Goal: Task Accomplishment & Management: Use online tool/utility

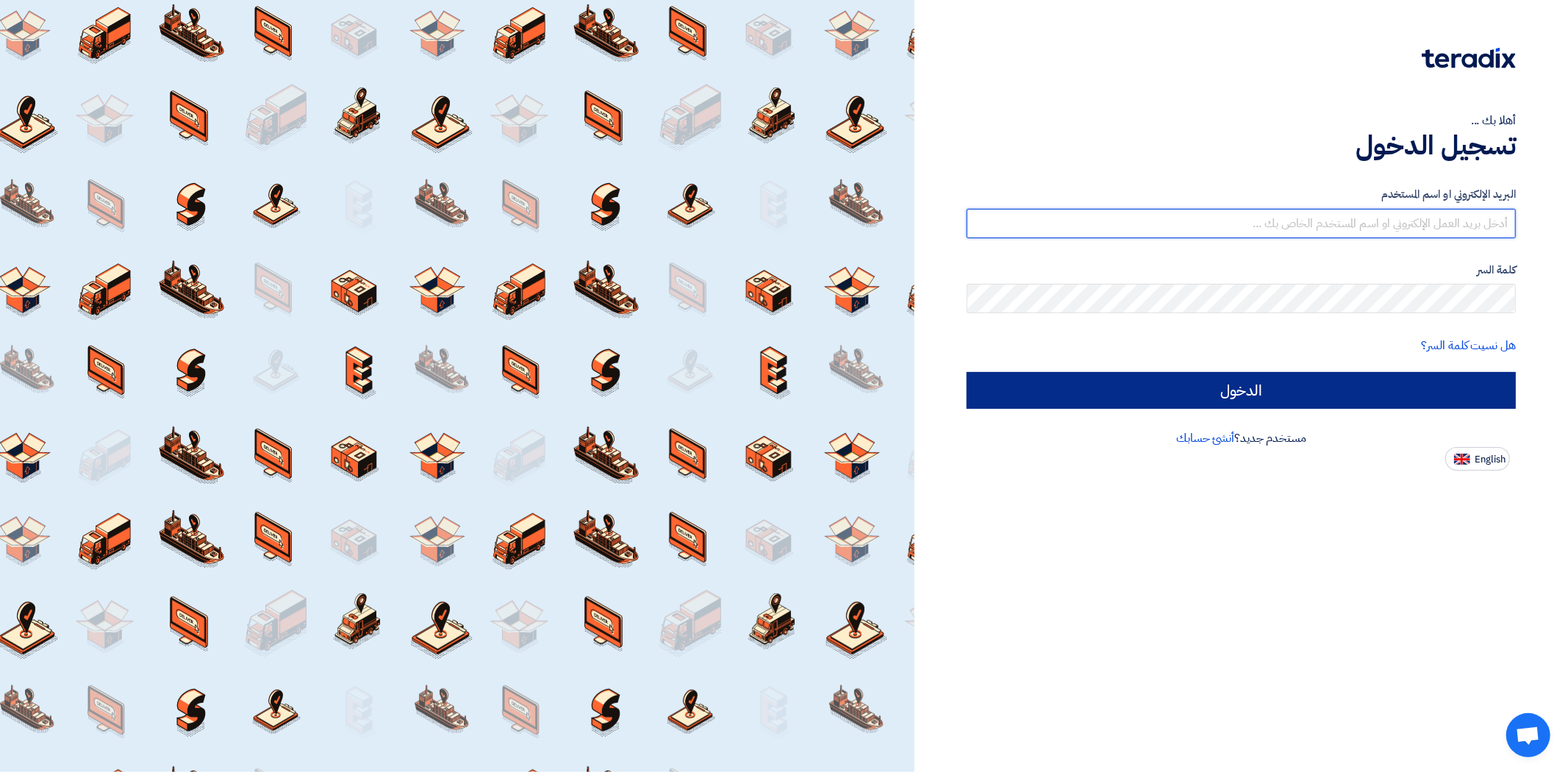
type input "[DOMAIN_NAME][EMAIL_ADDRESS][DOMAIN_NAME]"
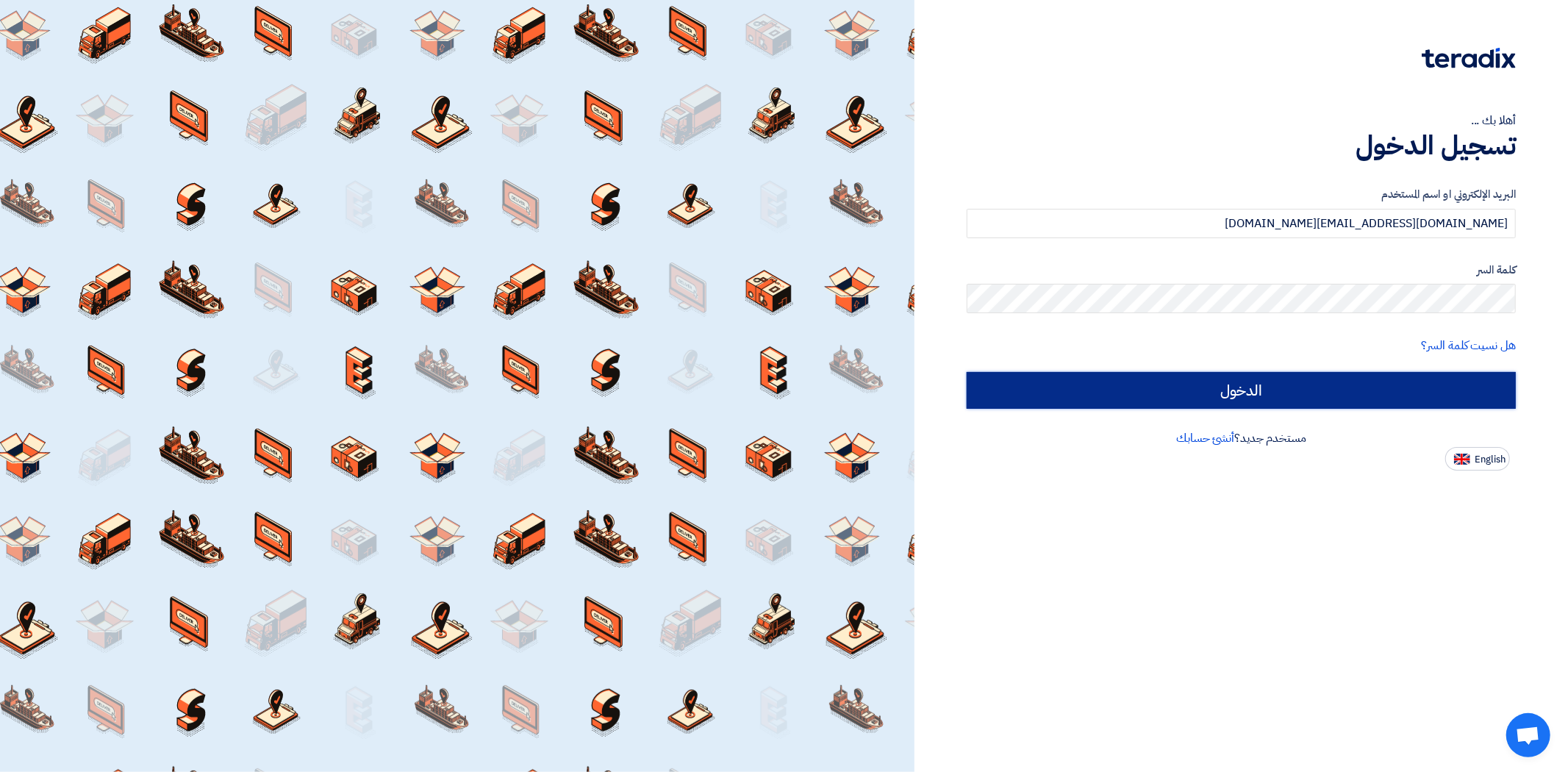
click at [1373, 384] on input "الدخول" at bounding box center [1241, 390] width 549 height 37
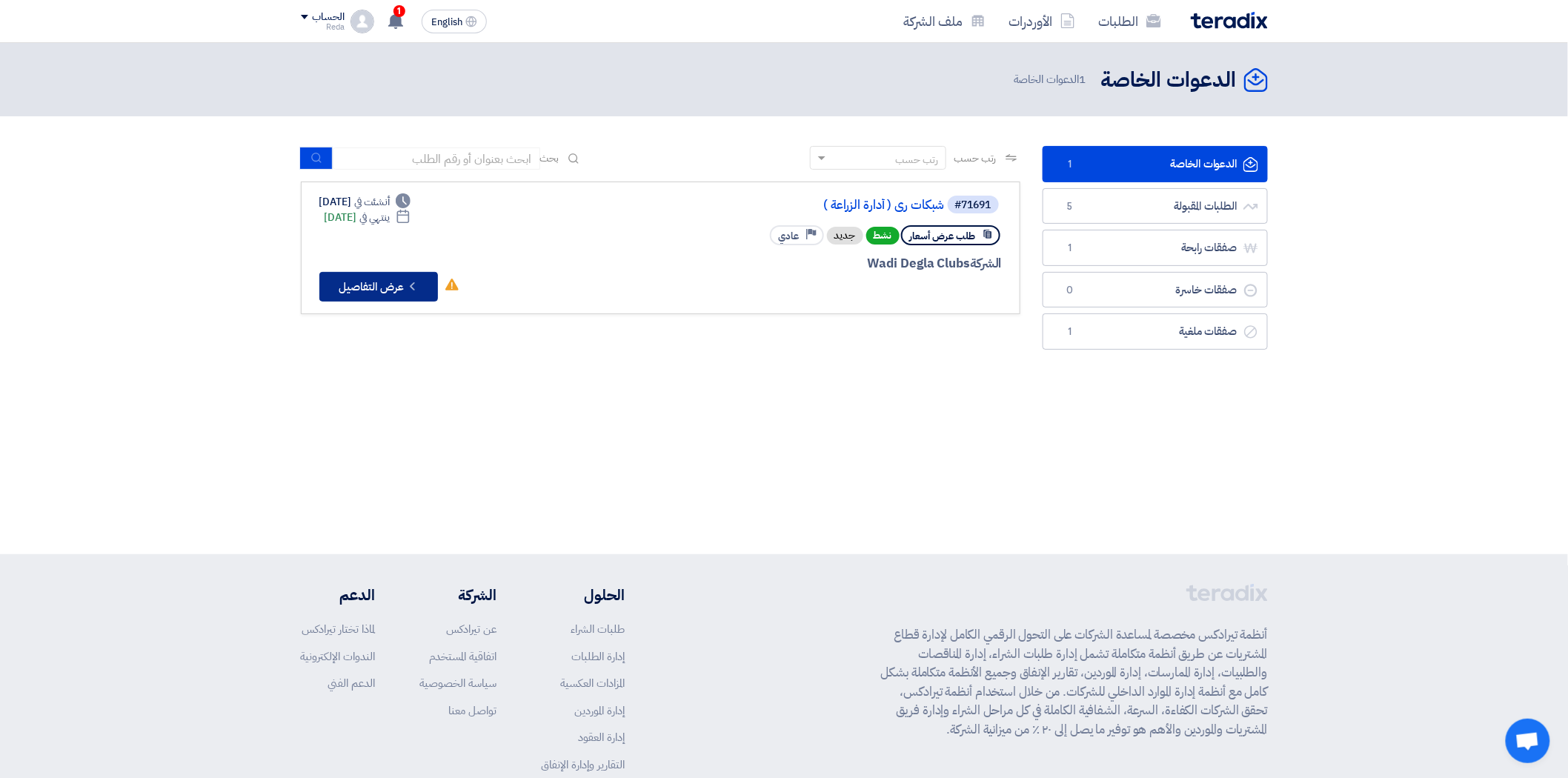
click at [364, 285] on button "Check details عرض التفاصيل" at bounding box center [378, 287] width 118 height 30
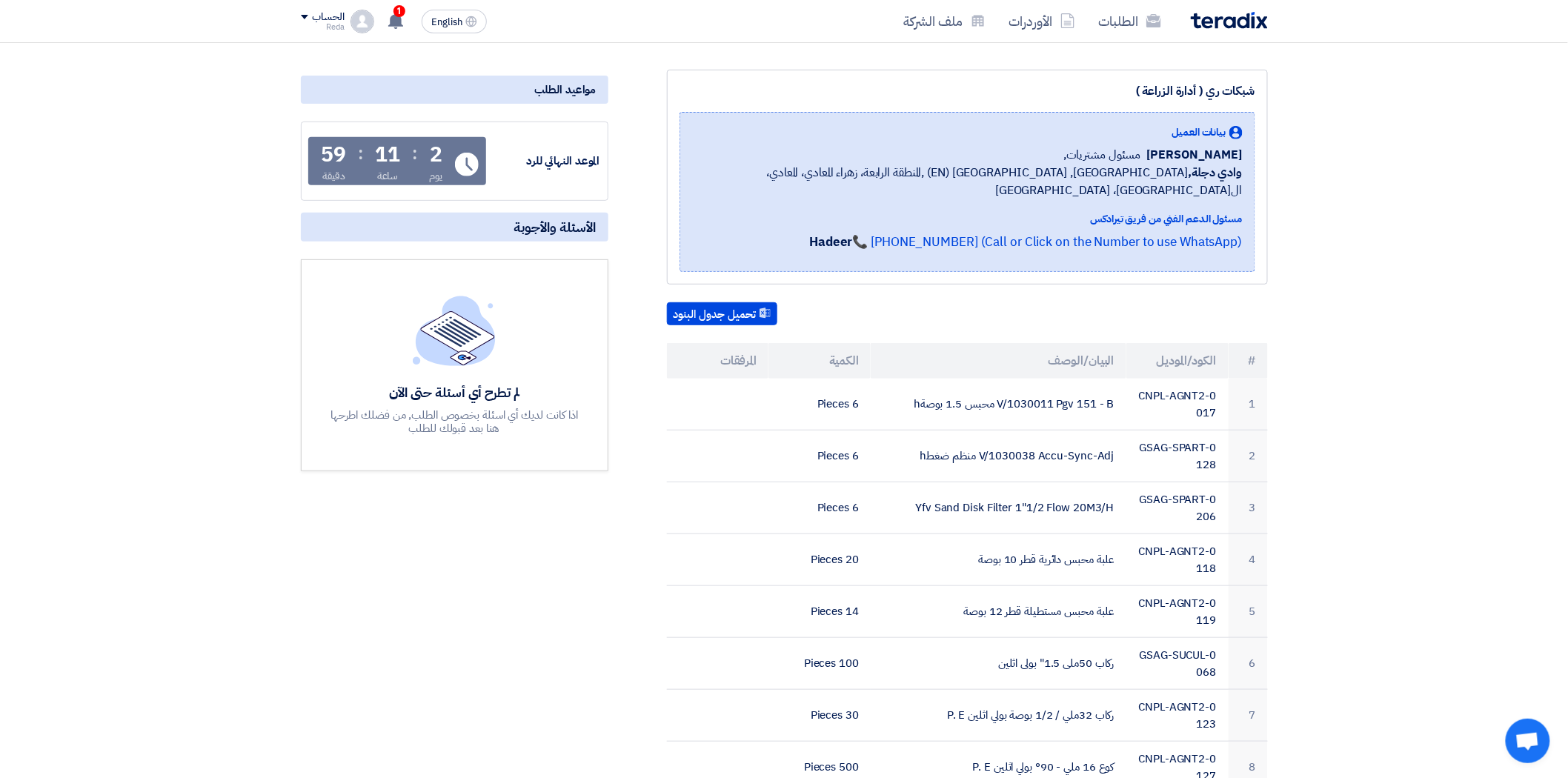
scroll to position [164, 0]
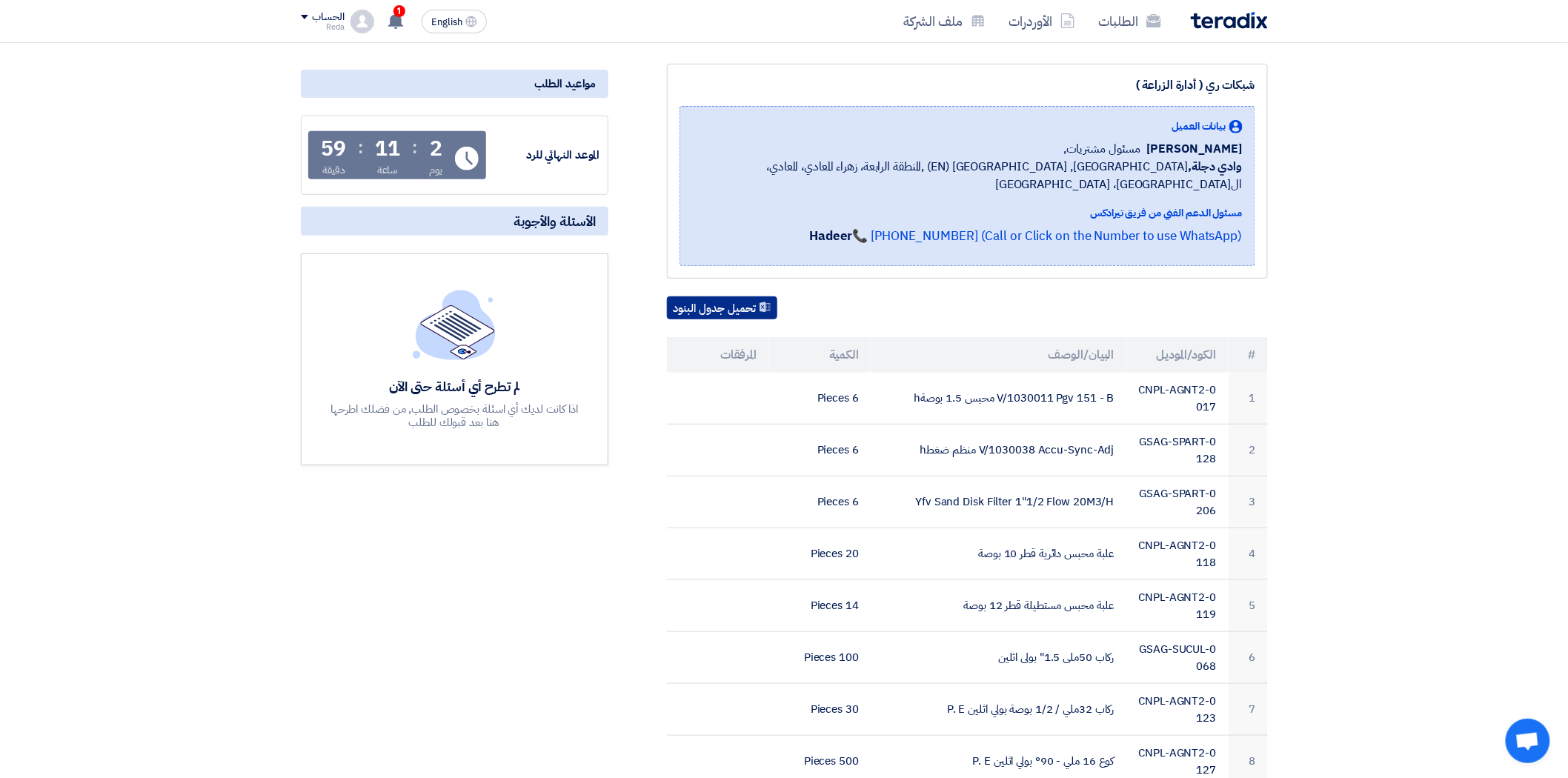
click at [730, 296] on button "تحميل جدول البنود" at bounding box center [722, 308] width 110 height 24
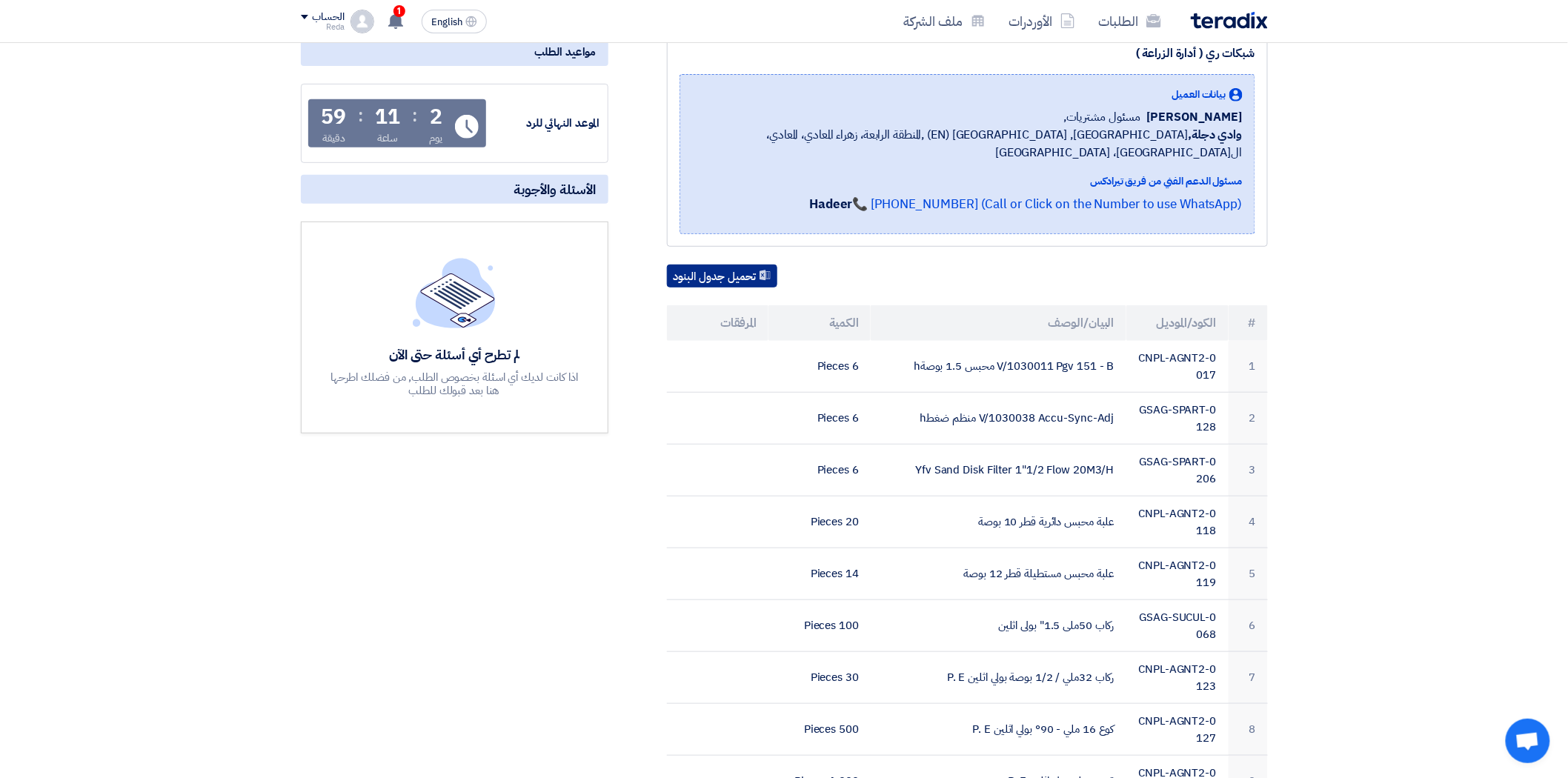
scroll to position [0, 0]
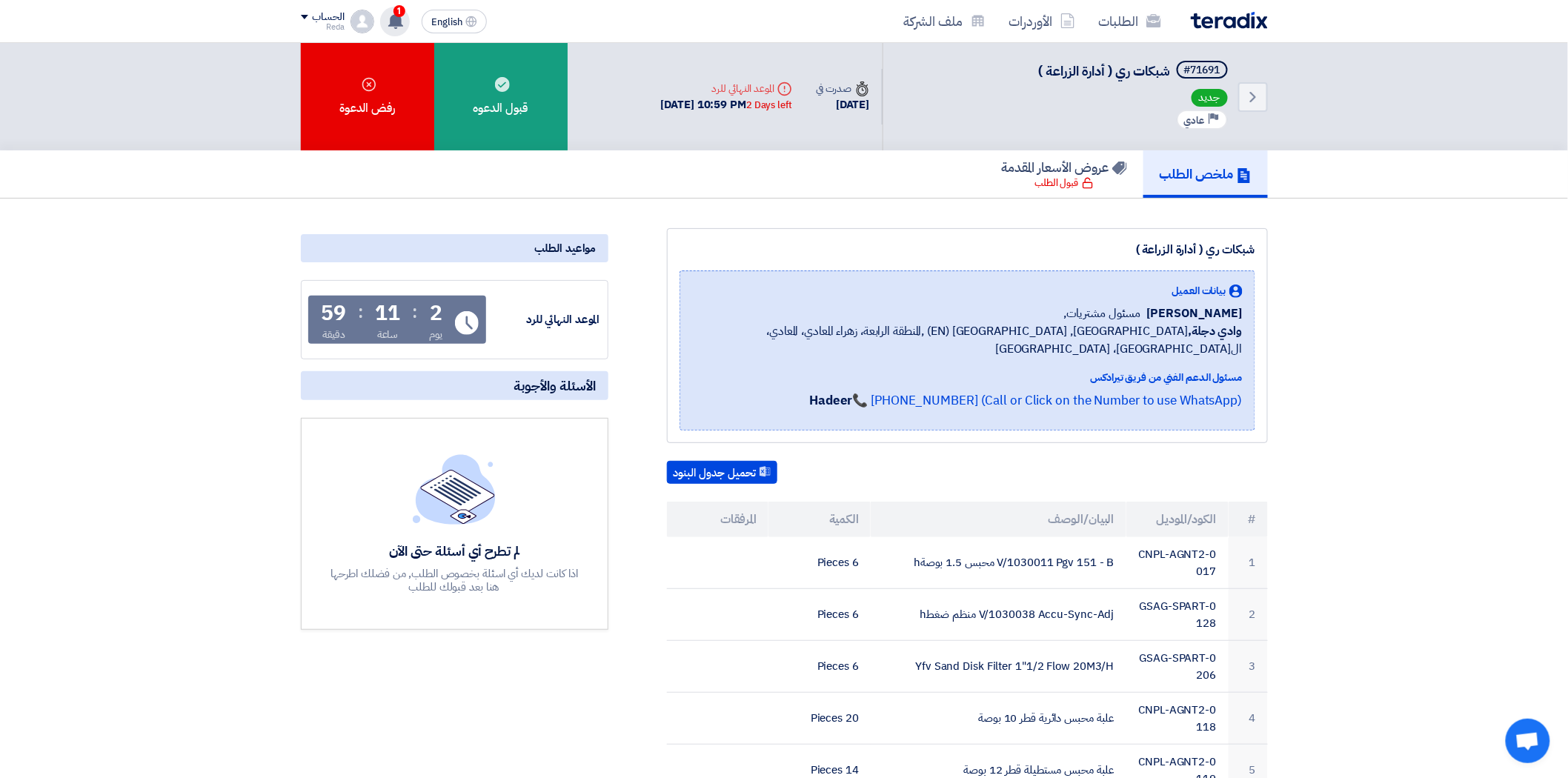
click at [401, 25] on use at bounding box center [395, 21] width 15 height 16
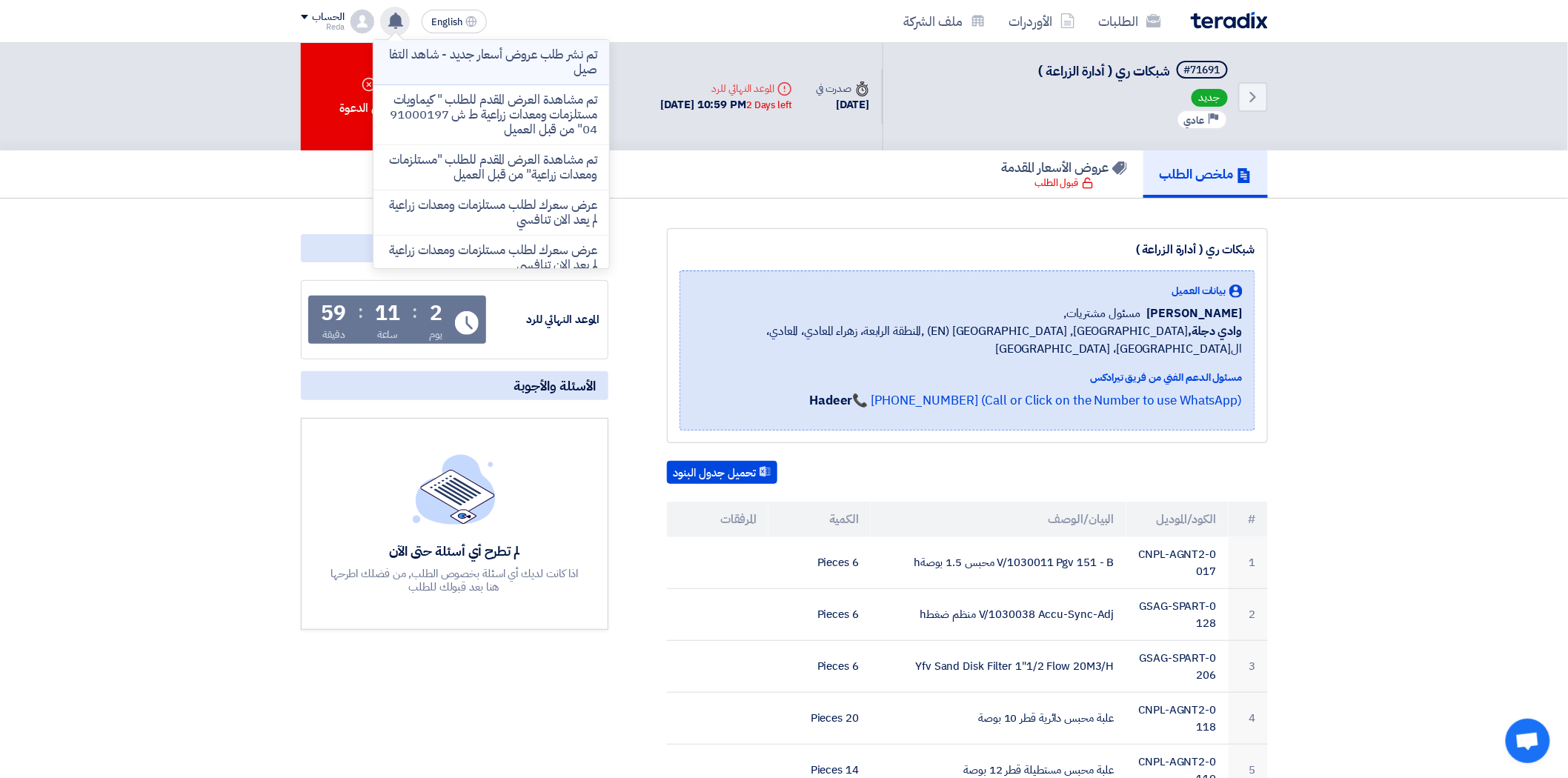
click at [525, 71] on p "تم نشر طلب عروض أسعار جديد - شاهد التفاصيل" at bounding box center [492, 63] width 212 height 30
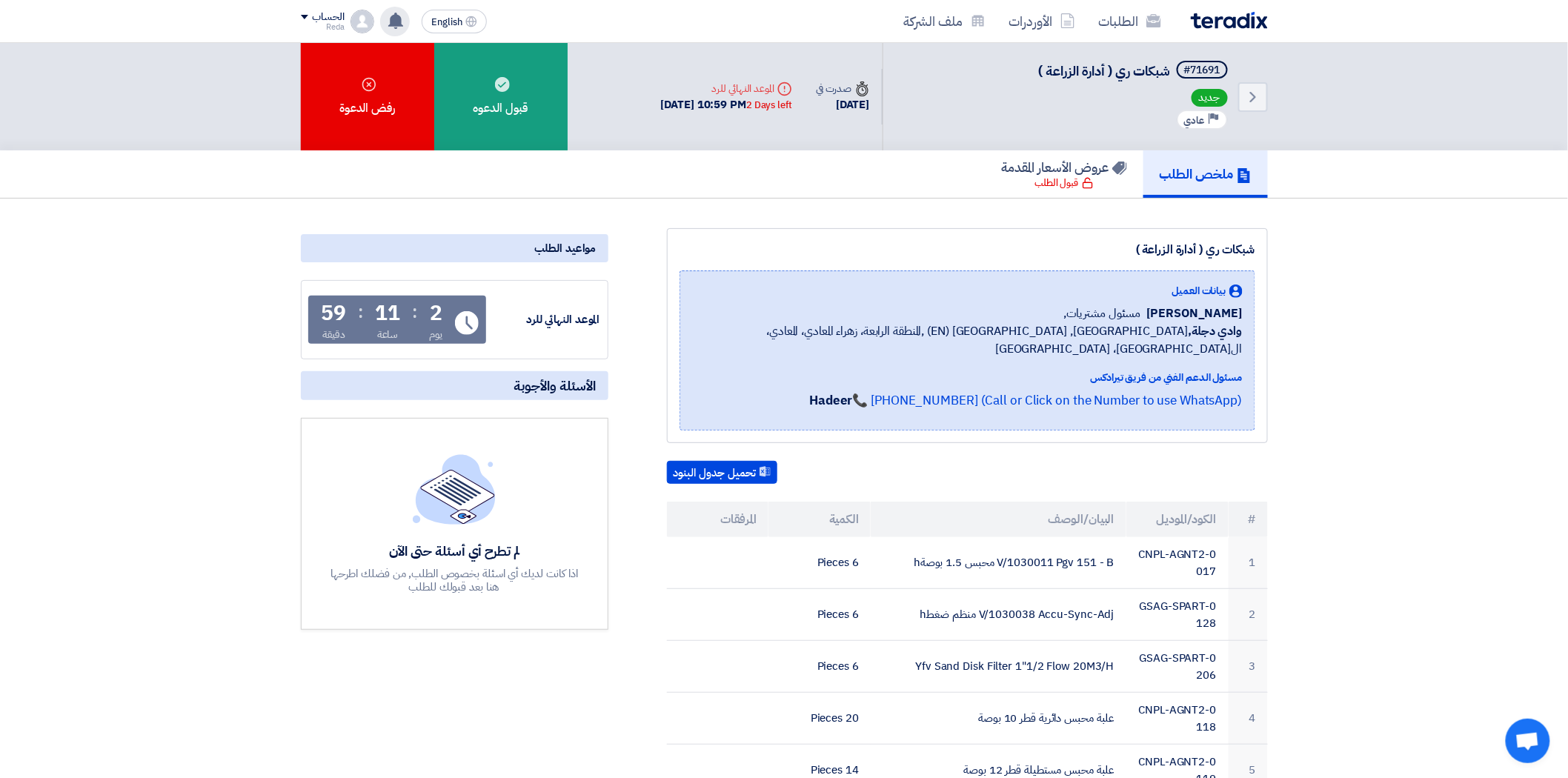
click at [395, 24] on use at bounding box center [395, 21] width 15 height 16
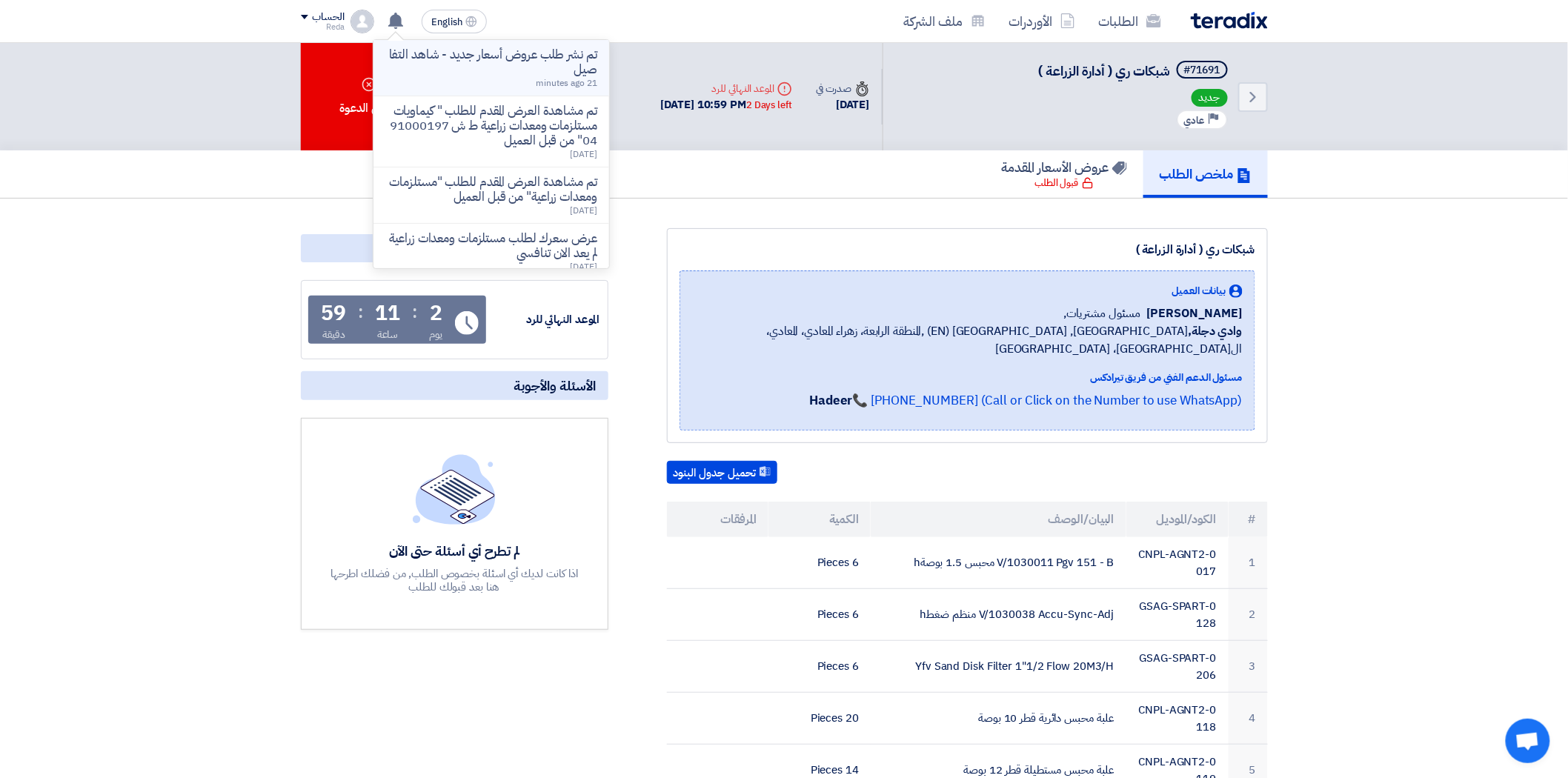
click at [530, 71] on p "تم نشر طلب عروض أسعار جديد - شاهد التفاصيل" at bounding box center [492, 63] width 212 height 30
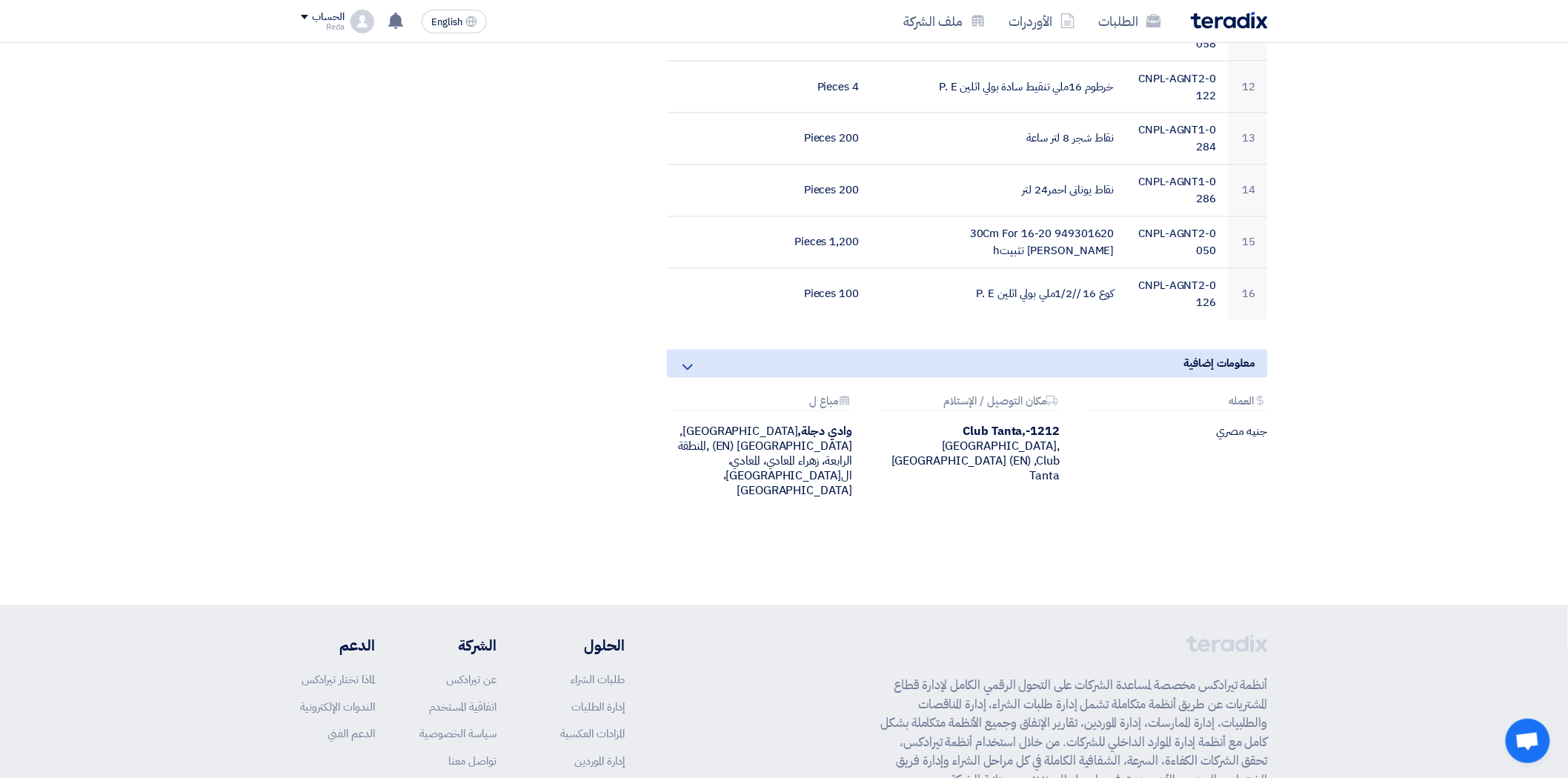
scroll to position [1070, 0]
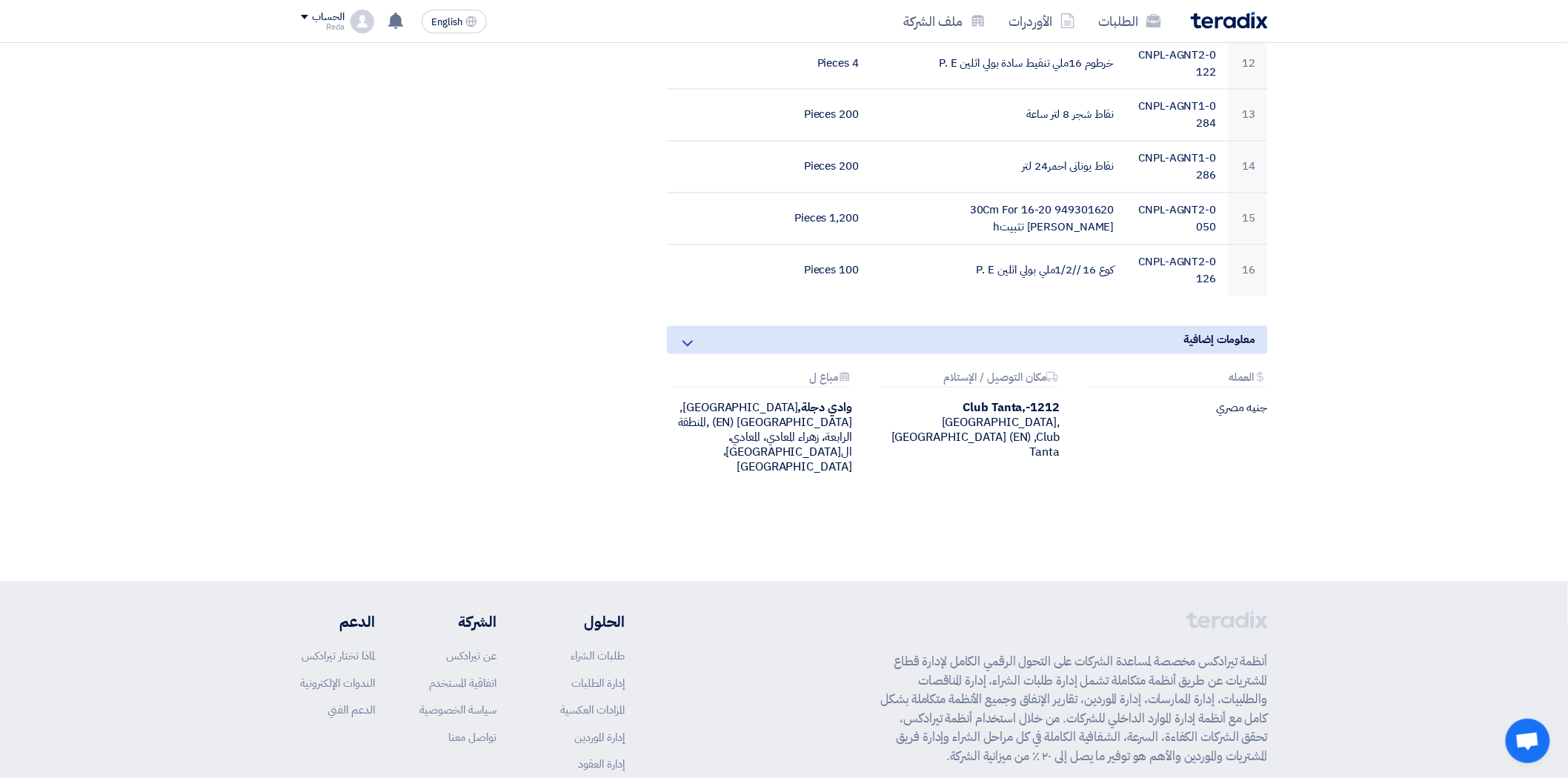
click at [687, 341] on use at bounding box center [687, 344] width 11 height 6
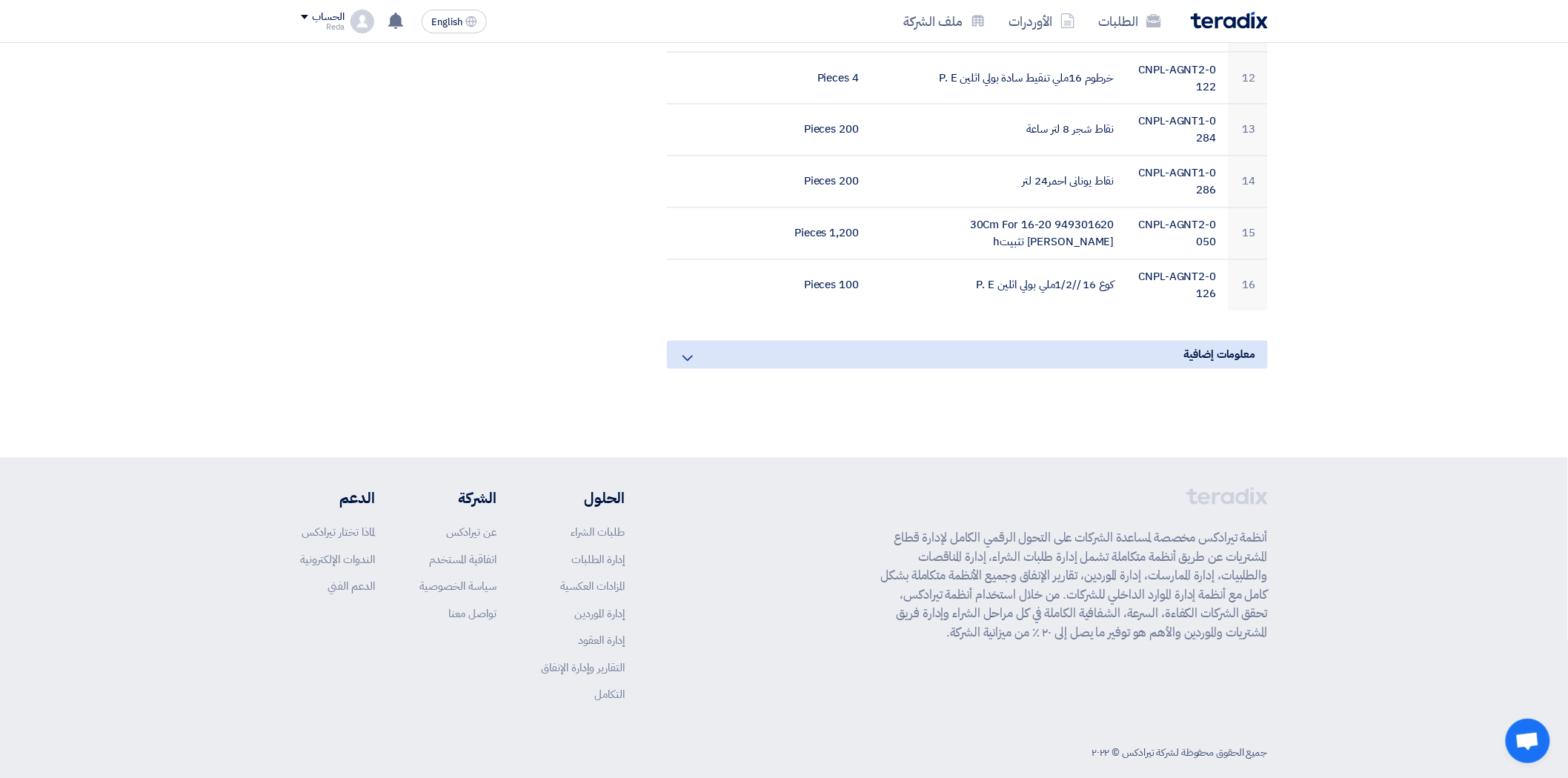
click at [687, 341] on div "معلومات إضافية" at bounding box center [967, 355] width 601 height 28
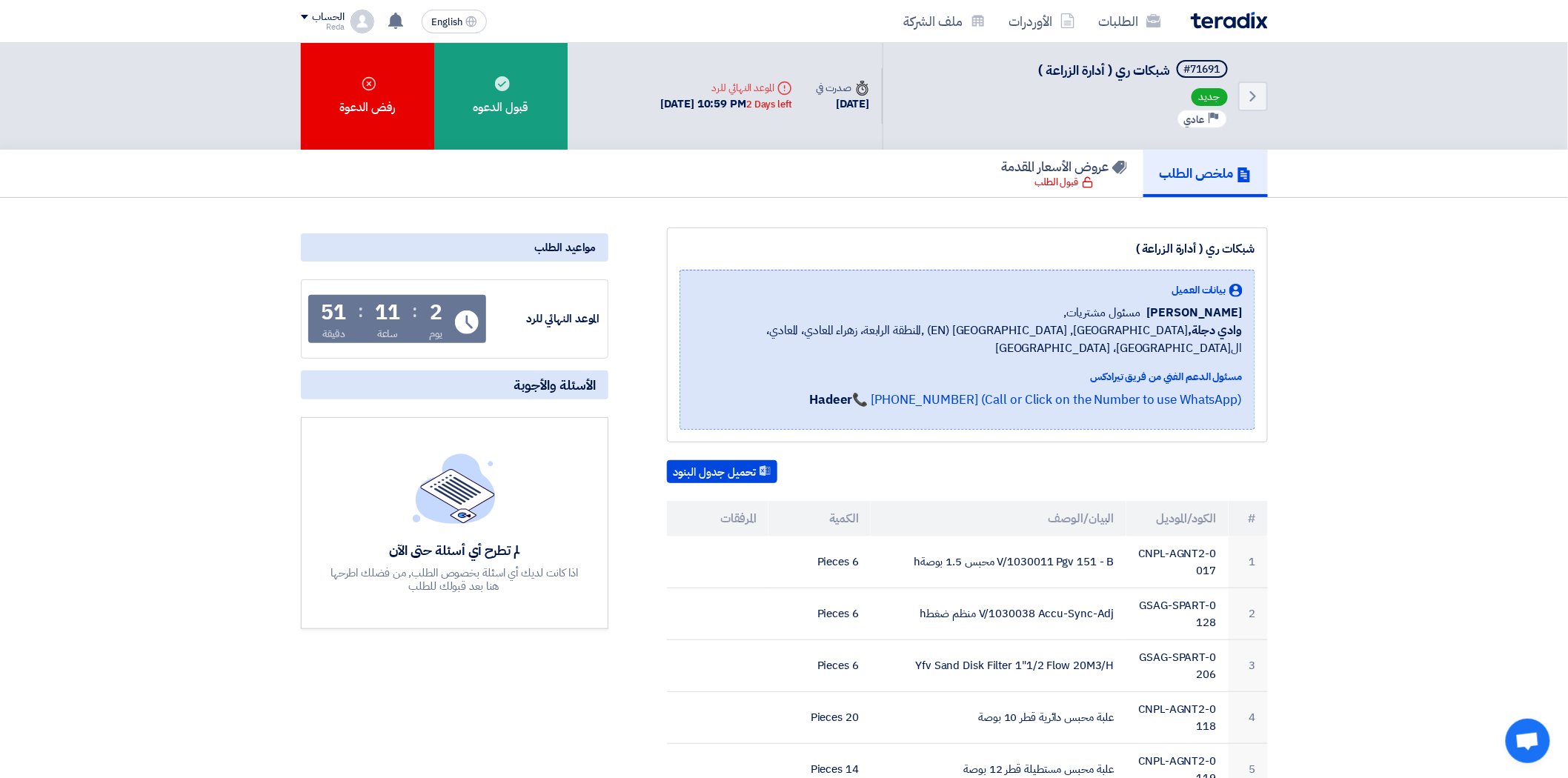
scroll to position [0, 0]
click at [1083, 177] on use at bounding box center [1088, 183] width 10 height 12
